Goal: Task Accomplishment & Management: Use online tool/utility

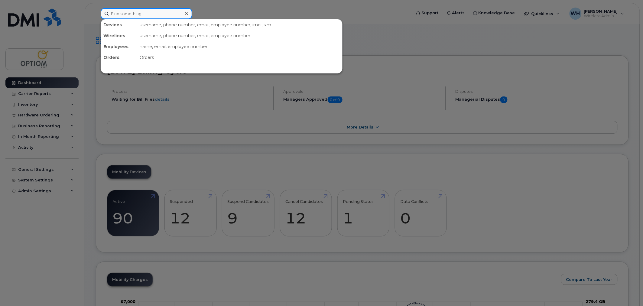
click at [137, 11] on input at bounding box center [147, 13] width 92 height 11
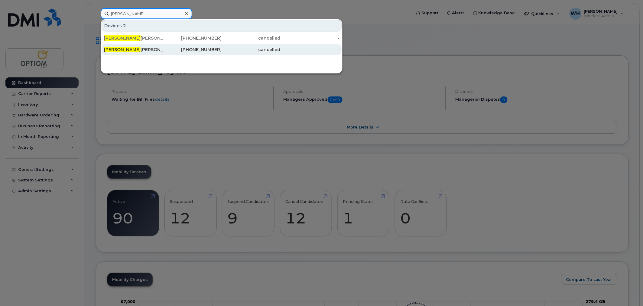
type input "[PERSON_NAME]"
click at [141, 48] on div "[PERSON_NAME]" at bounding box center [133, 50] width 59 height 6
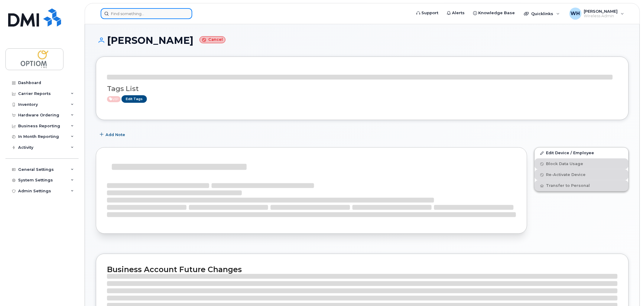
click at [128, 9] on input at bounding box center [147, 13] width 92 height 11
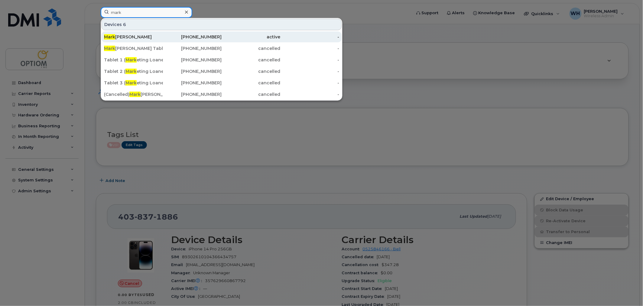
type input "mark"
click at [146, 37] on div "Mark Giesbrecht" at bounding box center [133, 37] width 59 height 6
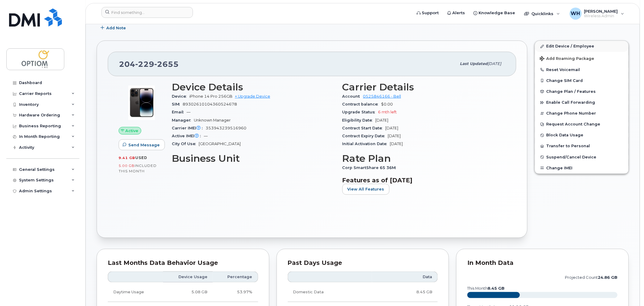
scroll to position [101, 0]
click at [569, 59] on span "Add Roaming Package" at bounding box center [566, 60] width 55 height 6
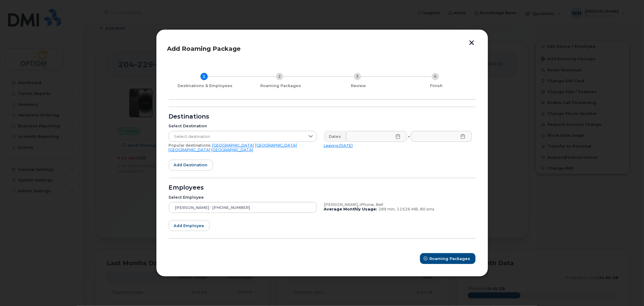
click at [256, 147] on link "[GEOGRAPHIC_DATA]" at bounding box center [277, 145] width 42 height 5
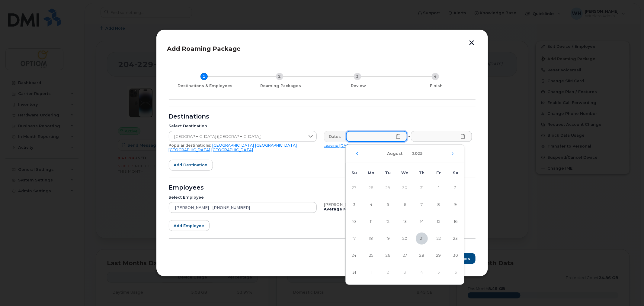
click at [403, 138] on input "text" at bounding box center [376, 136] width 61 height 11
click at [441, 239] on span "22" at bounding box center [439, 238] width 12 height 12
type input "[DATE]"
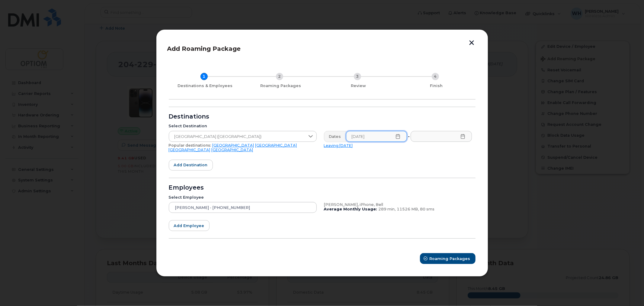
click at [465, 138] on icon at bounding box center [463, 136] width 4 height 5
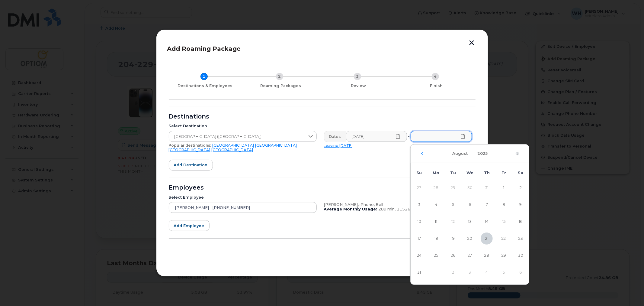
click at [518, 153] on icon "Next Month" at bounding box center [518, 153] width 2 height 3
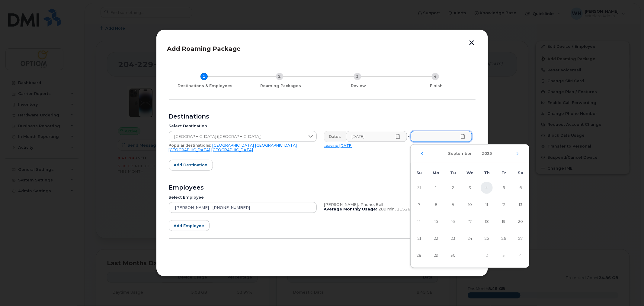
click at [484, 190] on span "4" at bounding box center [487, 188] width 12 height 12
type input "[DATE]"
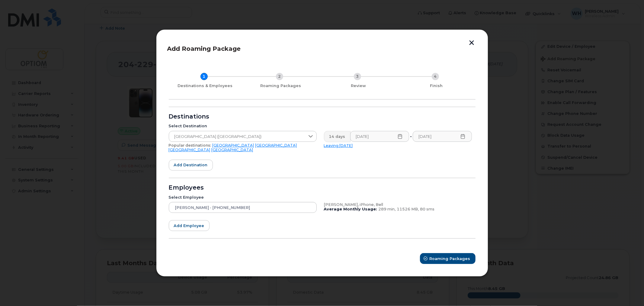
click at [356, 162] on form "Destinations Select Destination [GEOGRAPHIC_DATA] ([GEOGRAPHIC_DATA]) Popular d…" at bounding box center [322, 185] width 307 height 157
click at [444, 256] on span "Roaming Packages" at bounding box center [450, 259] width 41 height 6
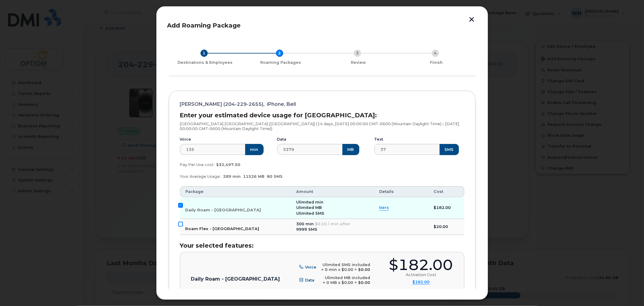
click at [181, 224] on input "Roam Flex - [GEOGRAPHIC_DATA]" at bounding box center [180, 223] width 5 height 5
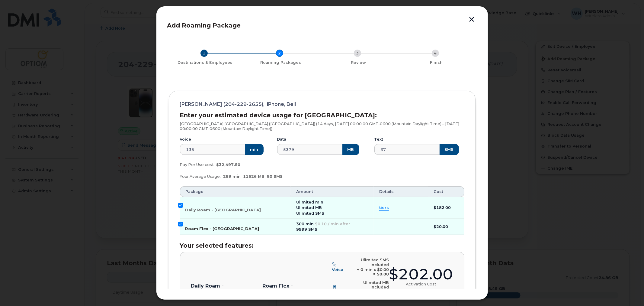
click at [181, 224] on input "Roam Flex - [GEOGRAPHIC_DATA]" at bounding box center [180, 223] width 5 height 5
checkbox input "false"
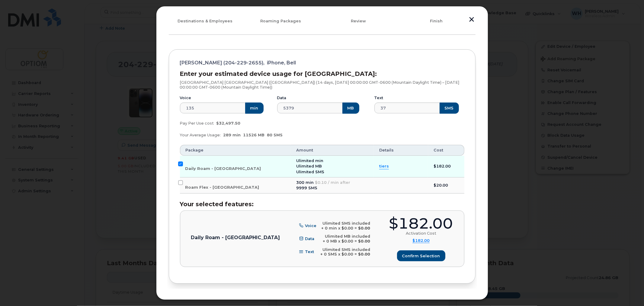
scroll to position [63, 0]
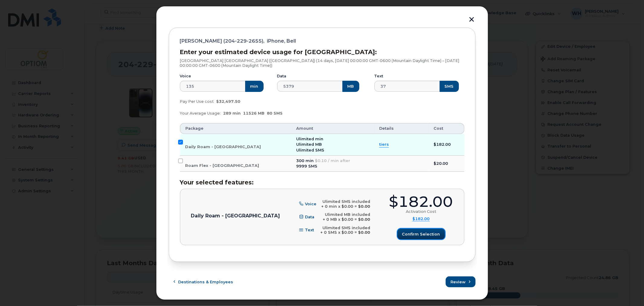
click at [410, 234] on span "Confirm selection" at bounding box center [421, 234] width 38 height 6
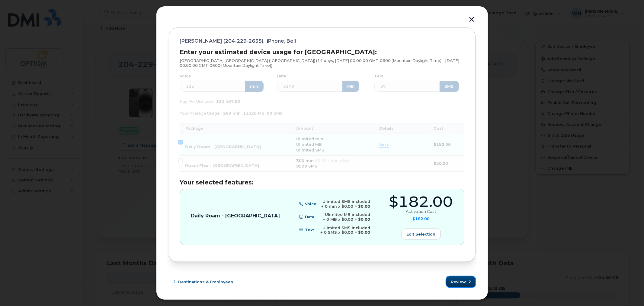
drag, startPoint x: 460, startPoint y: 284, endPoint x: 459, endPoint y: 279, distance: 4.8
click at [460, 284] on span "Review" at bounding box center [458, 282] width 15 height 6
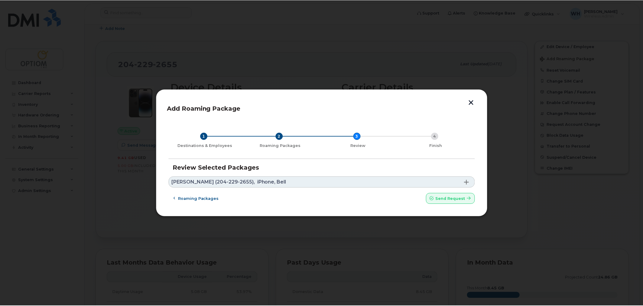
scroll to position [0, 0]
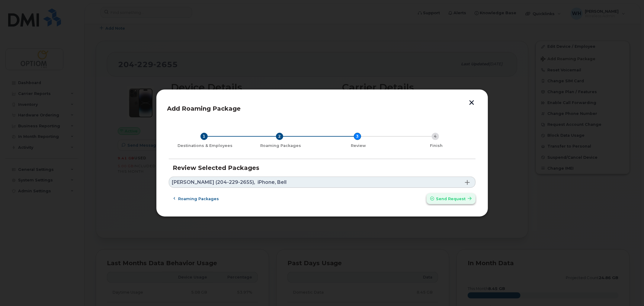
click at [446, 200] on span "Send request" at bounding box center [452, 199] width 30 height 6
click at [465, 181] on span at bounding box center [467, 182] width 5 height 5
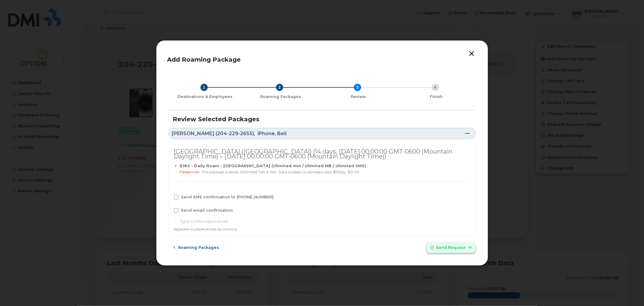
click at [451, 248] on span "Send request" at bounding box center [452, 247] width 30 height 6
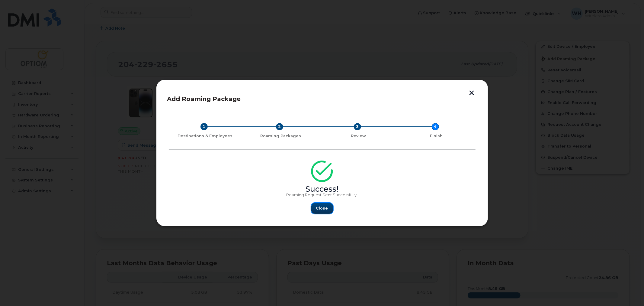
click at [322, 210] on span "Close" at bounding box center [322, 208] width 12 height 6
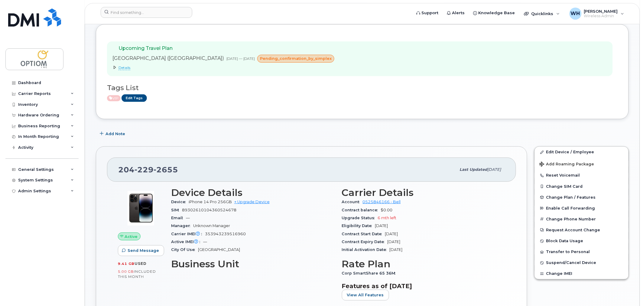
scroll to position [33, 0]
click at [115, 68] on icon at bounding box center [115, 67] width 4 height 4
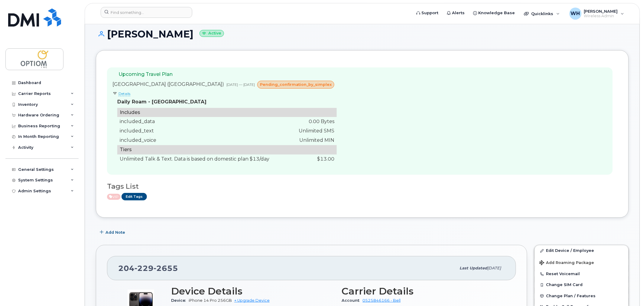
scroll to position [0, 0]
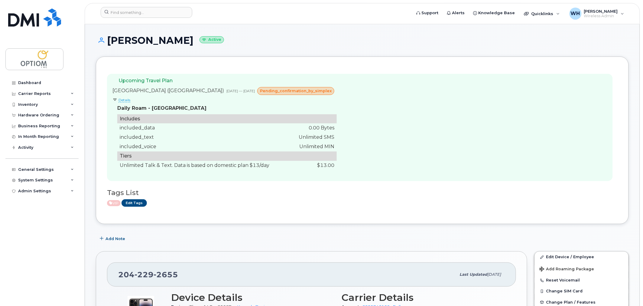
click at [278, 91] on span "pending_confirmation_by_simplex" at bounding box center [296, 91] width 72 height 6
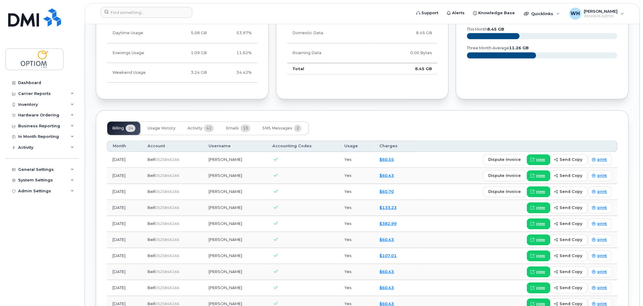
scroll to position [470, 0]
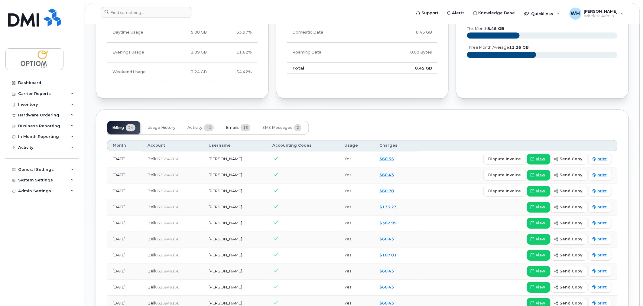
click at [241, 129] on button "Emails 13" at bounding box center [238, 127] width 34 height 13
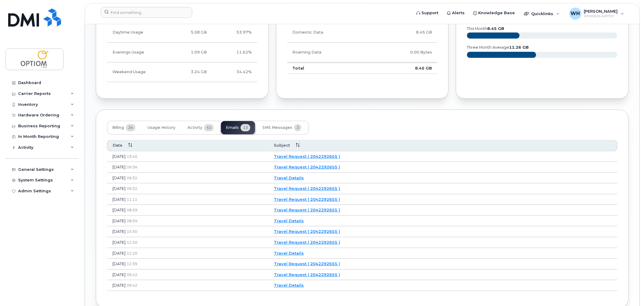
click at [338, 156] on link "Travel Request ( 2042292655 )" at bounding box center [307, 156] width 66 height 5
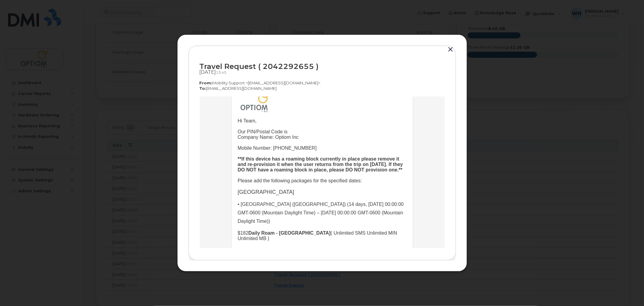
scroll to position [111, 0]
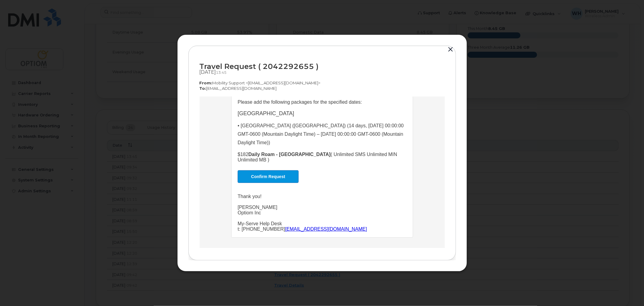
click at [262, 174] on link "Confirm Request" at bounding box center [267, 176] width 61 height 13
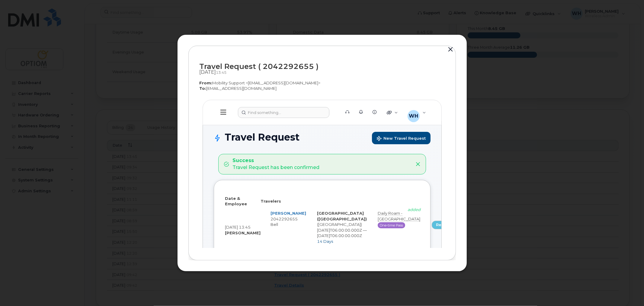
scroll to position [0, 0]
select select
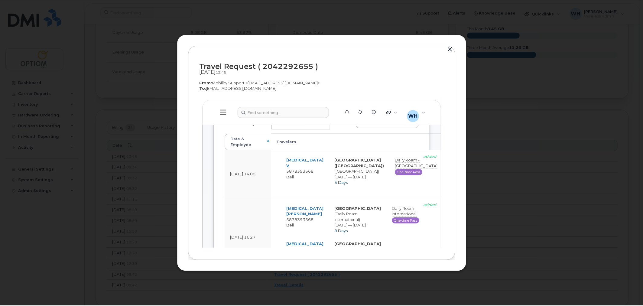
scroll to position [100, 0]
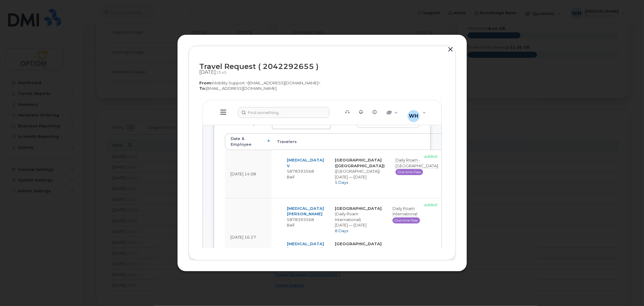
click at [450, 50] on button "button" at bounding box center [451, 49] width 9 height 8
